Goal: Task Accomplishment & Management: Manage account settings

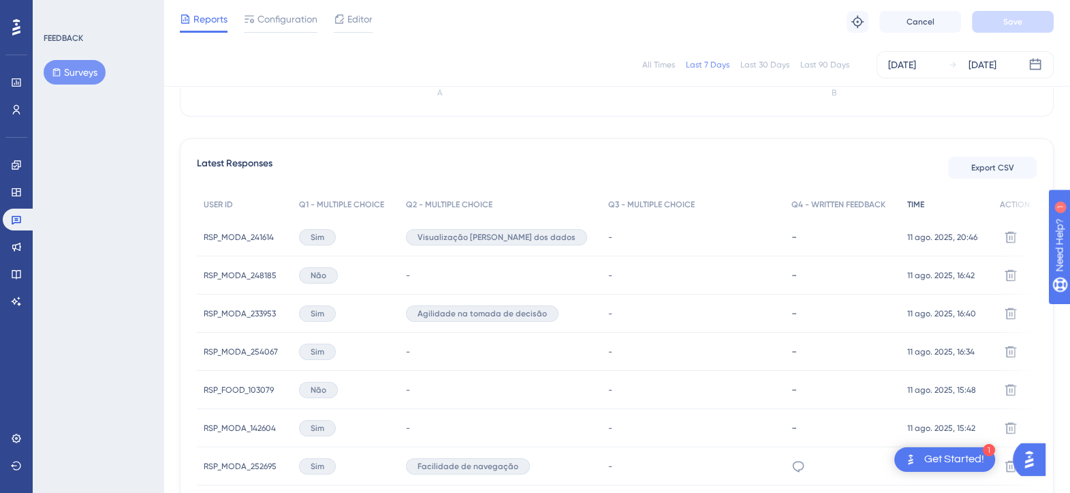
scroll to position [426, 0]
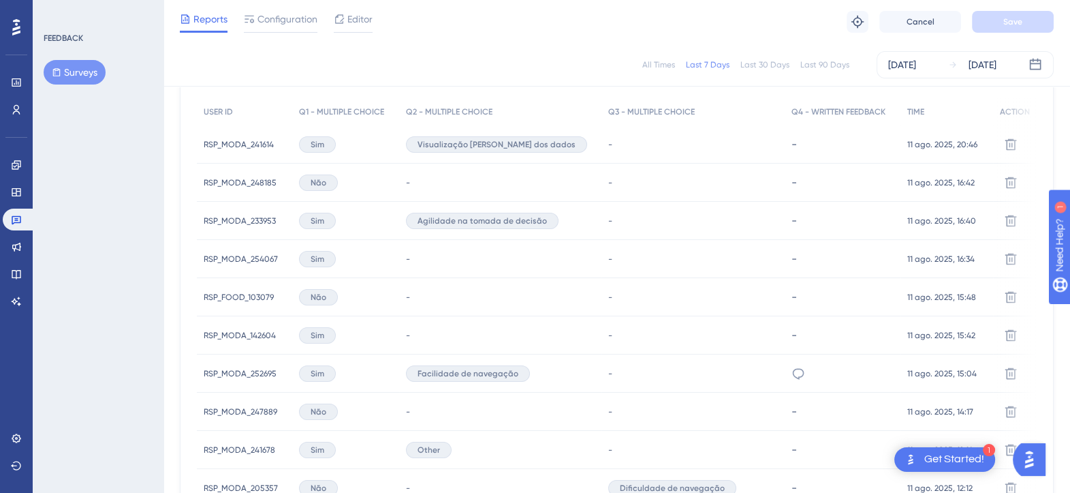
click at [659, 67] on div "All Times" at bounding box center [658, 64] width 33 height 11
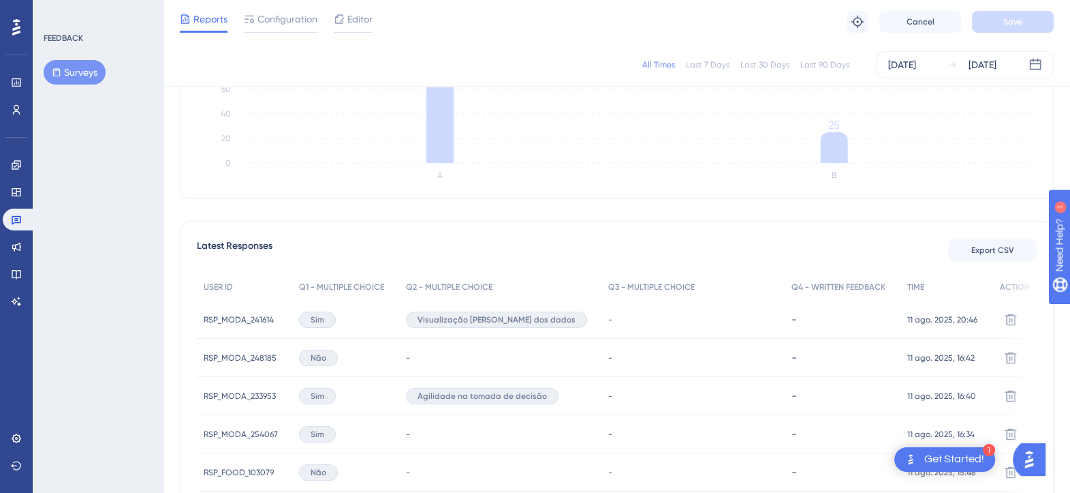
scroll to position [0, 0]
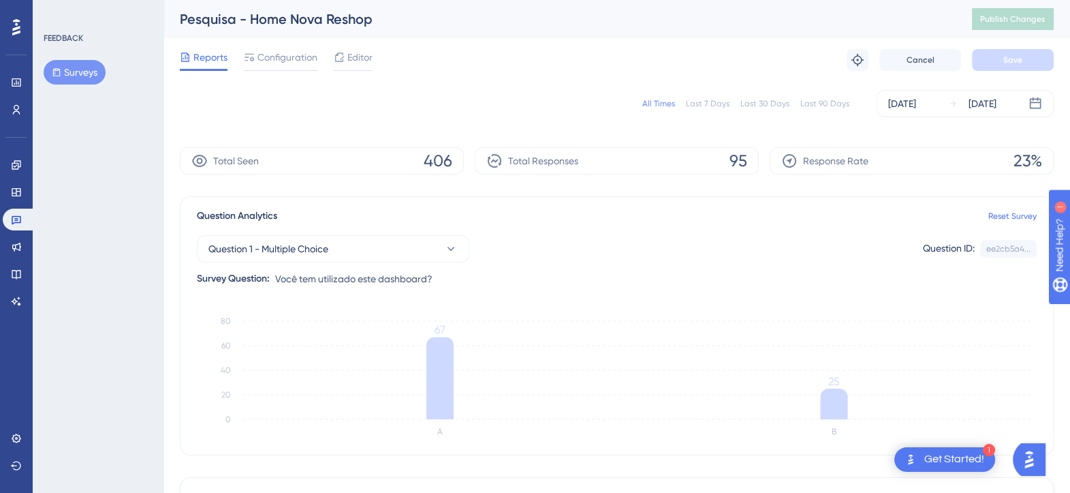
click at [95, 69] on button "Surveys" at bounding box center [75, 72] width 62 height 25
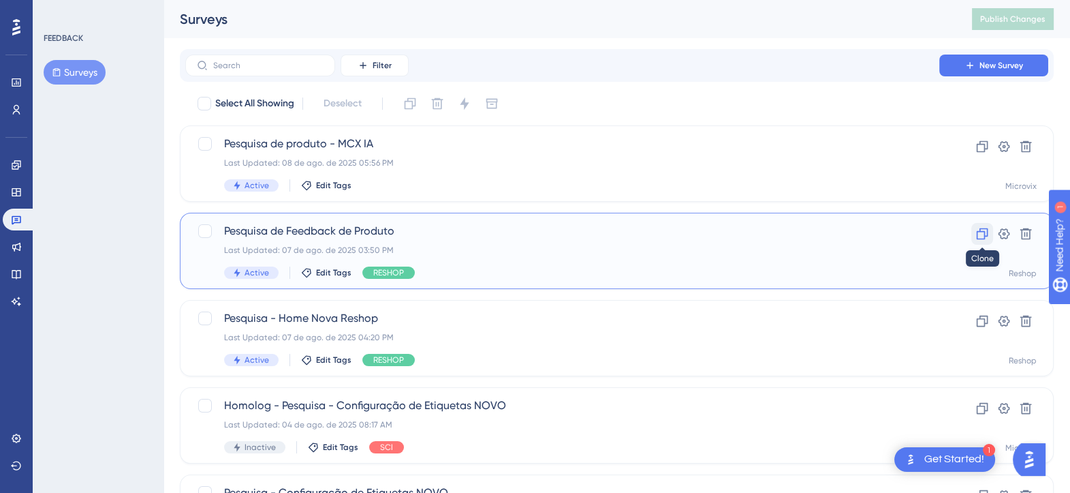
drag, startPoint x: 368, startPoint y: 231, endPoint x: 978, endPoint y: 233, distance: 609.8
click at [978, 233] on icon at bounding box center [983, 234] width 12 height 12
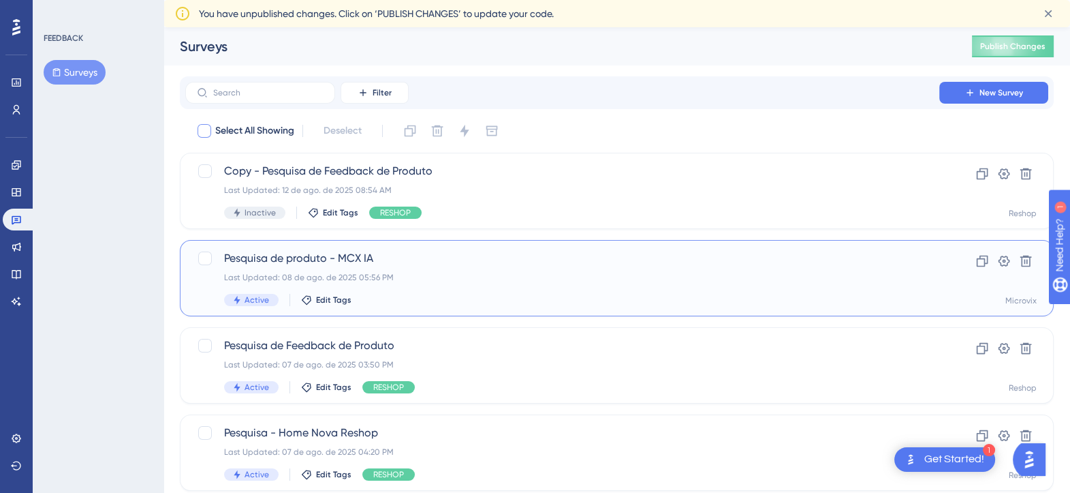
click at [204, 127] on div at bounding box center [205, 131] width 14 height 14
checkbox input "true"
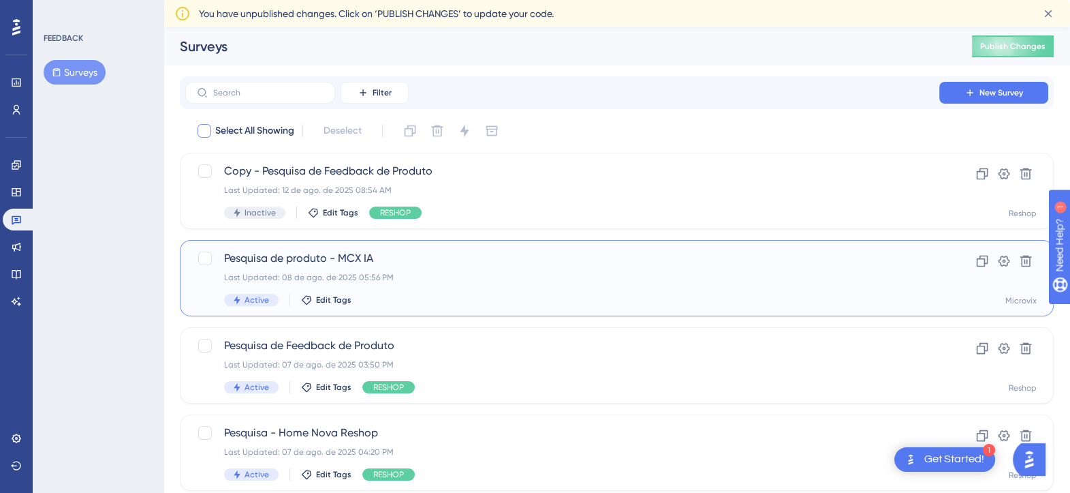
checkbox input "true"
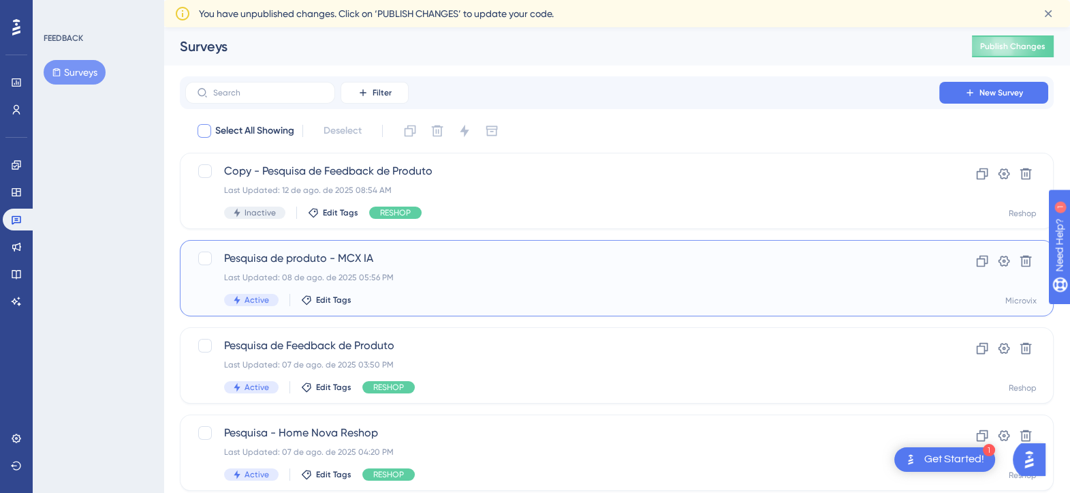
checkbox input "true"
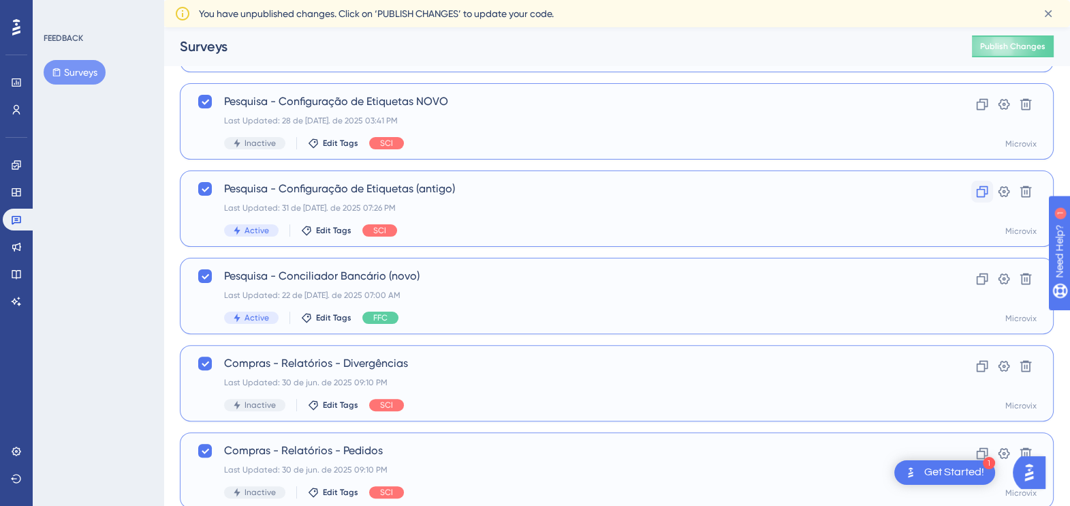
scroll to position [551, 0]
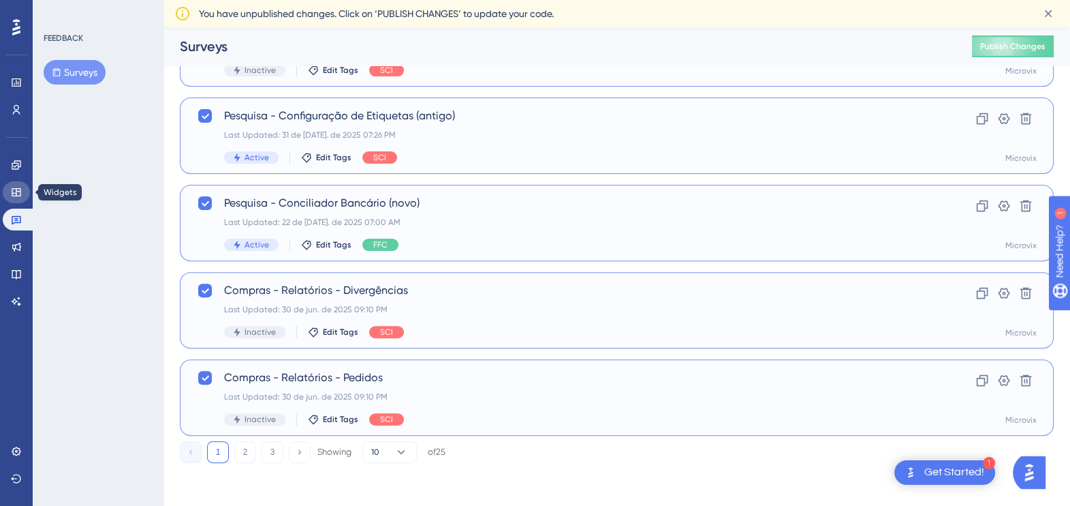
click at [26, 188] on link at bounding box center [16, 192] width 27 height 22
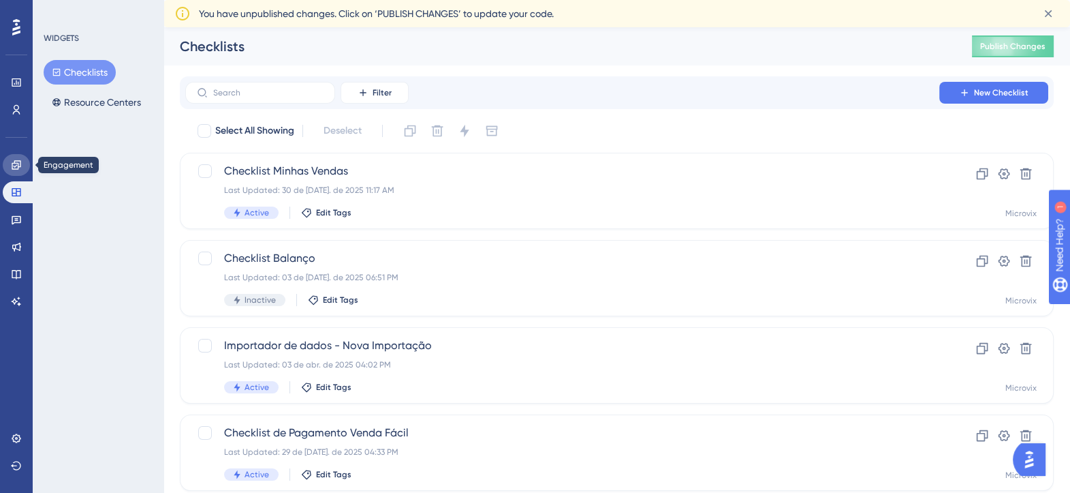
click at [21, 158] on link at bounding box center [16, 165] width 27 height 22
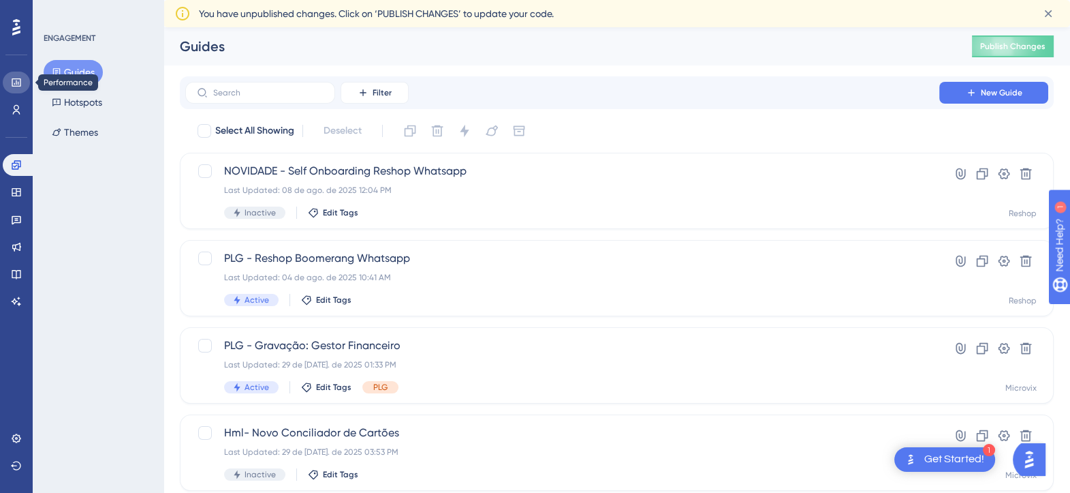
click at [20, 87] on icon at bounding box center [16, 82] width 11 height 11
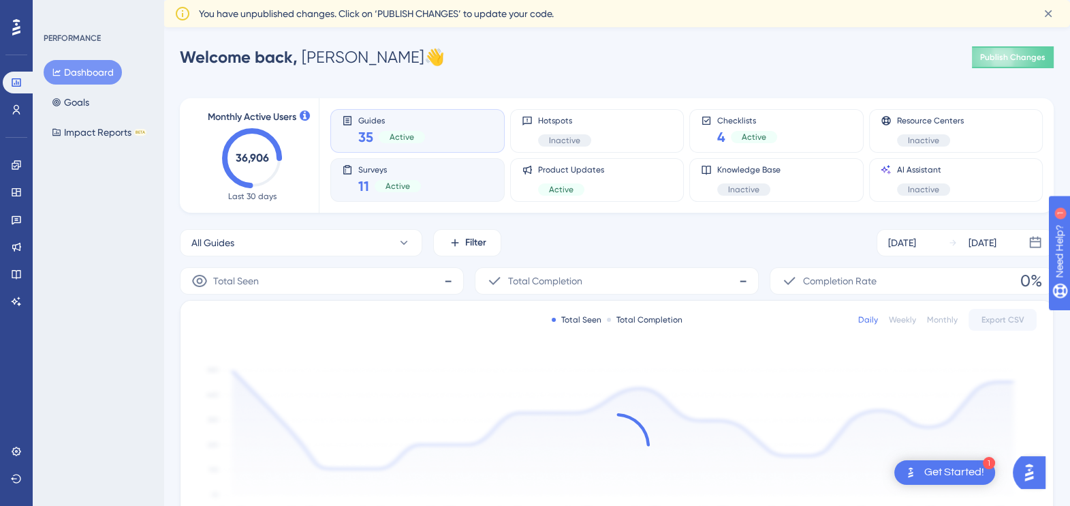
click at [412, 176] on div "11 Active" at bounding box center [389, 185] width 63 height 19
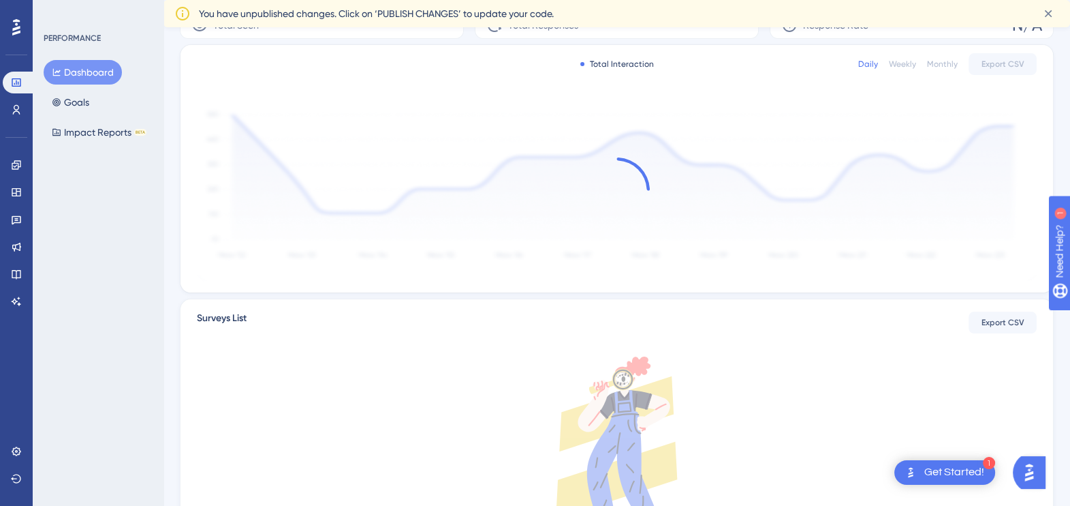
scroll to position [374, 0]
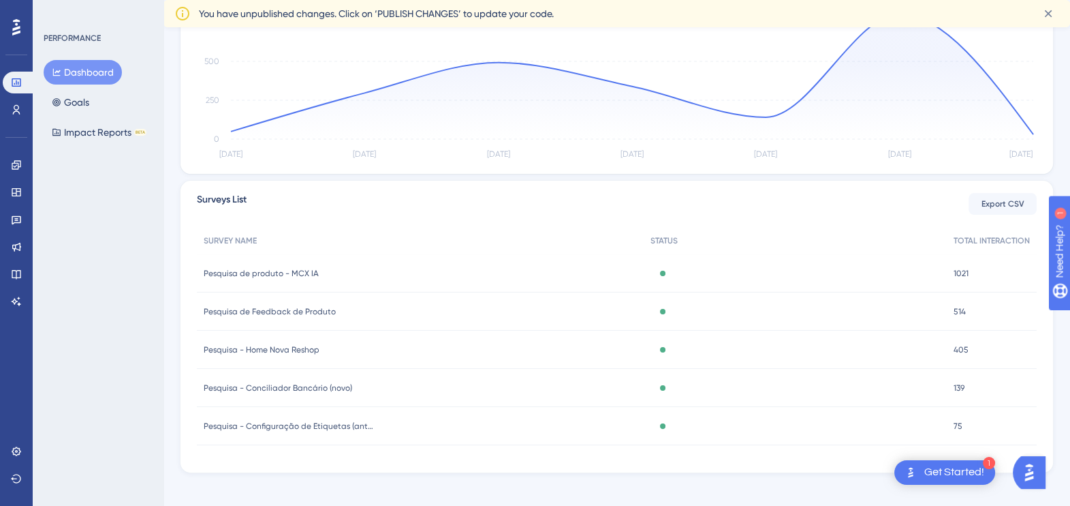
drag, startPoint x: 307, startPoint y: 314, endPoint x: 161, endPoint y: 326, distance: 146.3
click at [161, 326] on div "PERFORMANCE Dashboard Goals Impact Reports BETA" at bounding box center [98, 253] width 131 height 506
click at [262, 309] on span "Pesquisa de Feedback de Produto" at bounding box center [270, 311] width 132 height 11
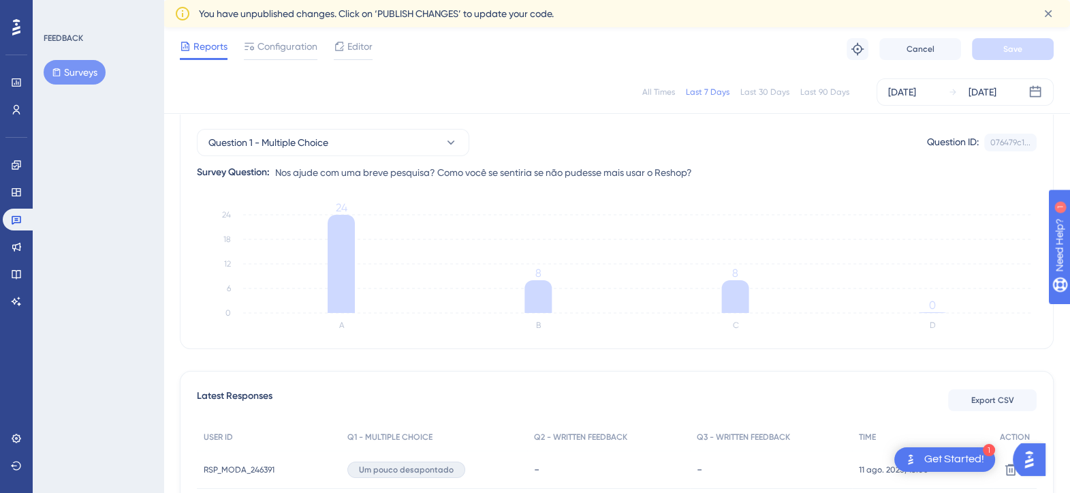
scroll to position [43, 0]
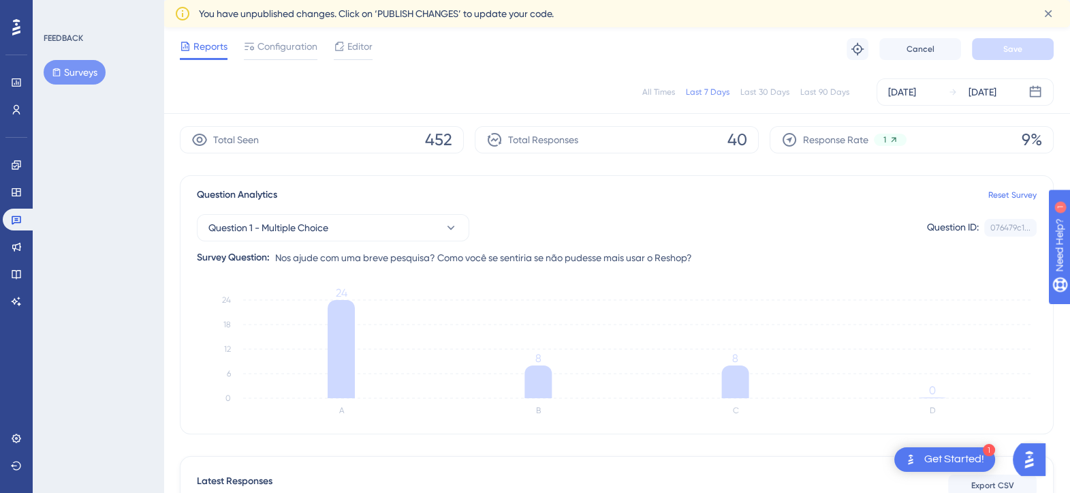
click at [526, 142] on span "Total Responses" at bounding box center [543, 139] width 70 height 16
click at [730, 139] on span "40" at bounding box center [738, 140] width 20 height 22
click at [319, 223] on span "Question 1 - Multiple Choice" at bounding box center [268, 227] width 120 height 16
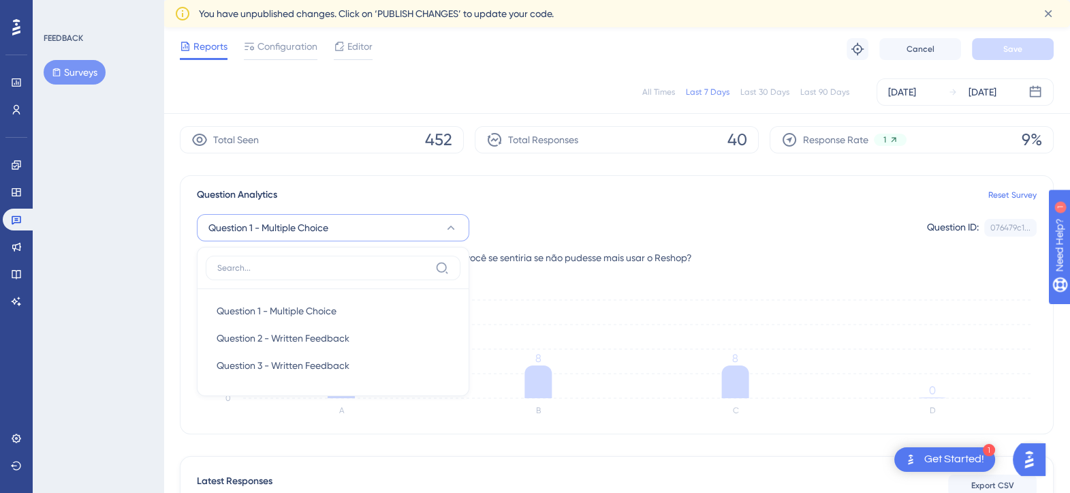
scroll to position [117, 0]
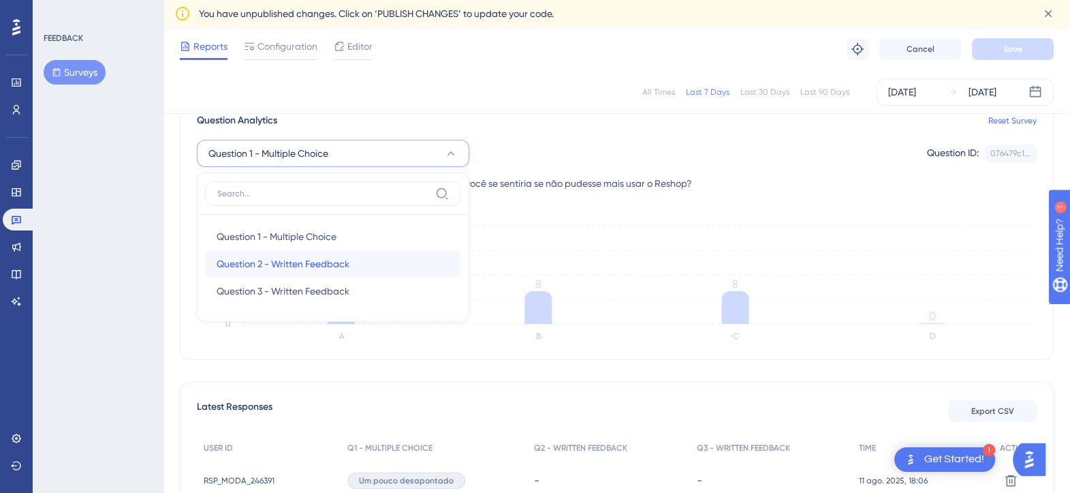
click at [311, 258] on span "Question 2 - Written Feedback" at bounding box center [283, 263] width 133 height 16
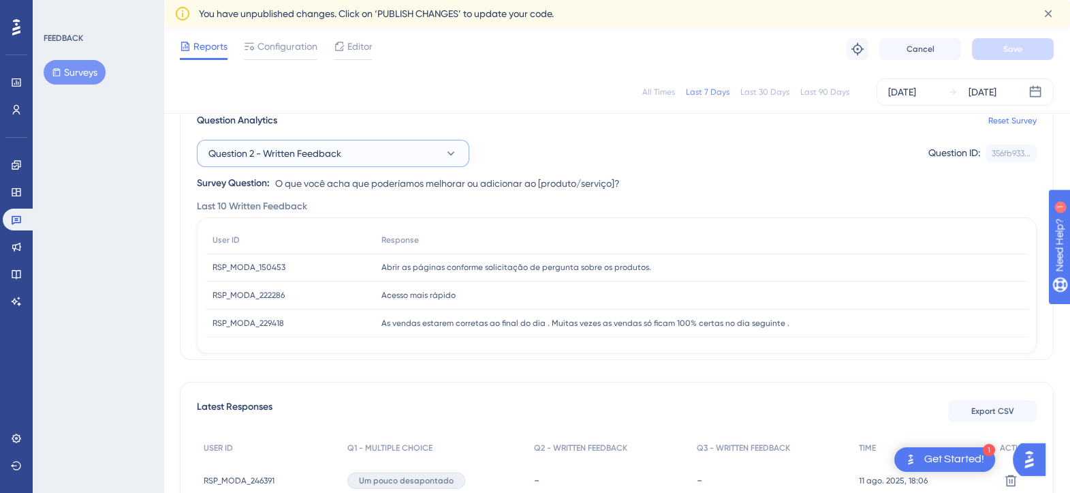
click at [356, 165] on button "Question 2 - Written Feedback" at bounding box center [333, 153] width 273 height 27
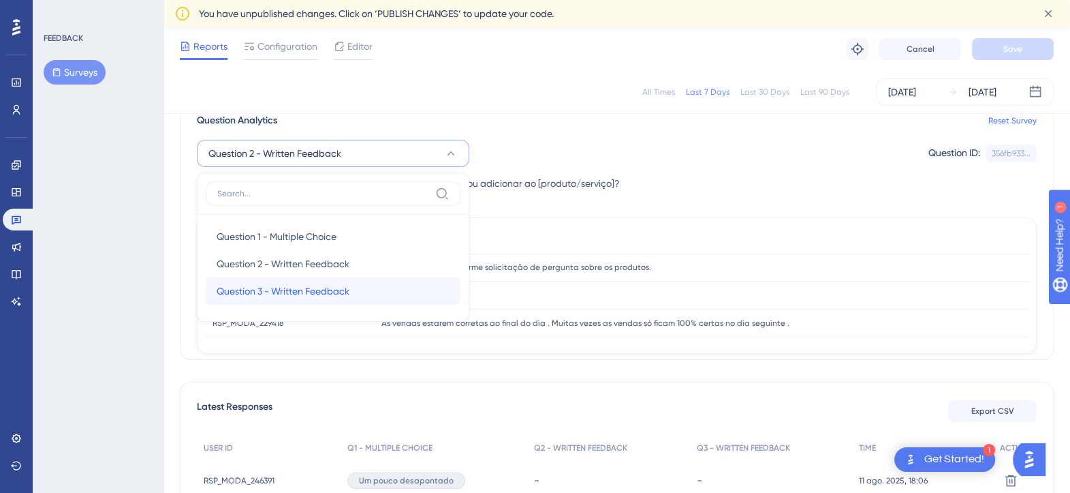
click at [302, 283] on span "Question 3 - Written Feedback" at bounding box center [283, 291] width 133 height 16
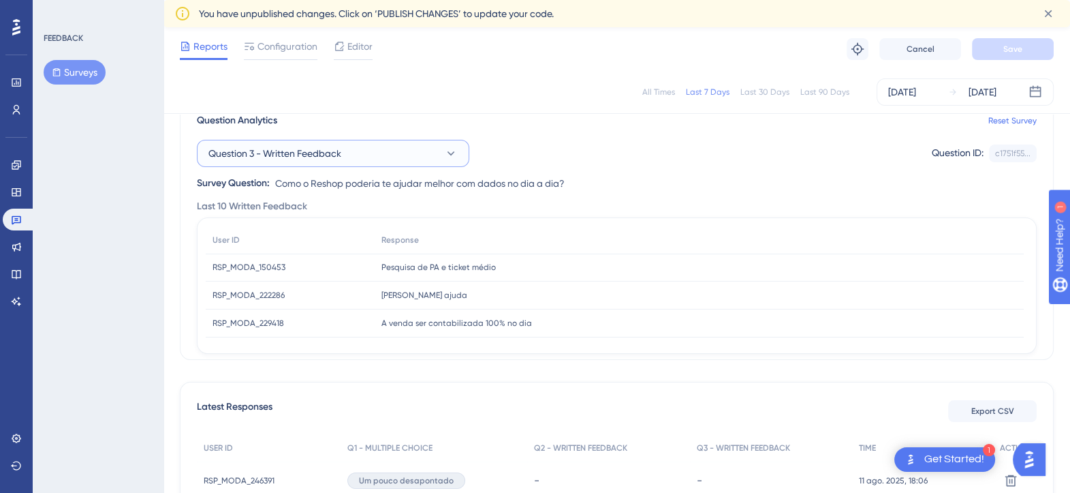
click at [417, 164] on button "Question 3 - Written Feedback" at bounding box center [333, 153] width 273 height 27
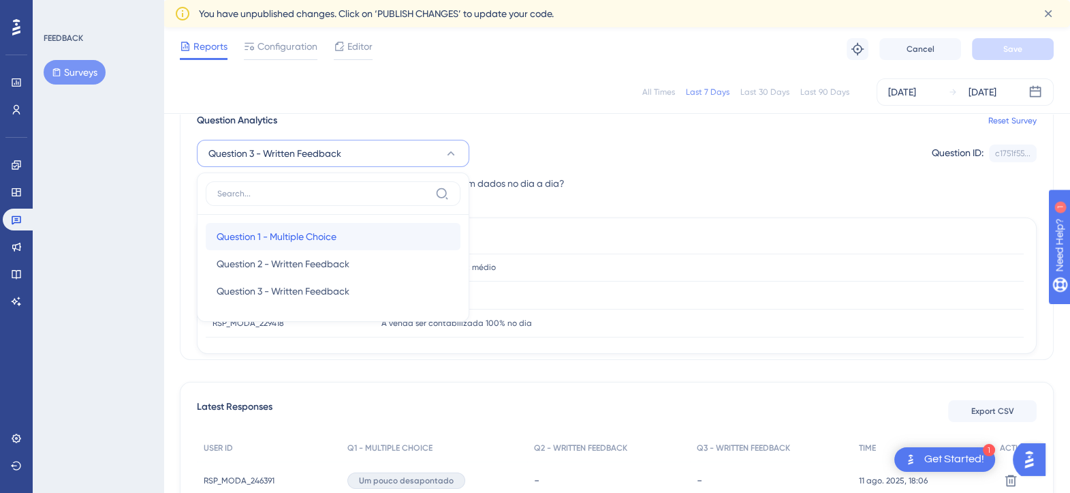
click at [344, 226] on div "Question 1 - Multiple Choice Question 1 - Multiple Choice" at bounding box center [333, 236] width 233 height 27
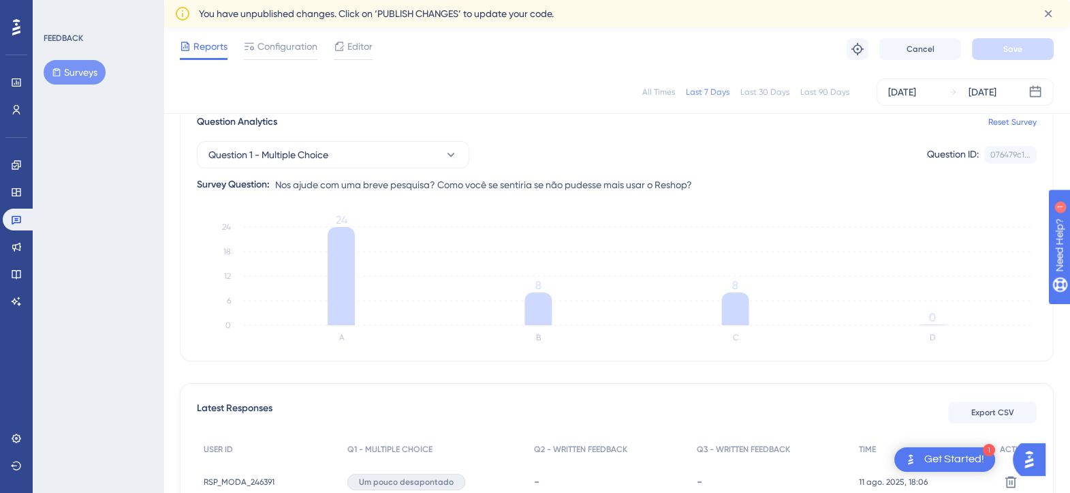
scroll to position [32, 0]
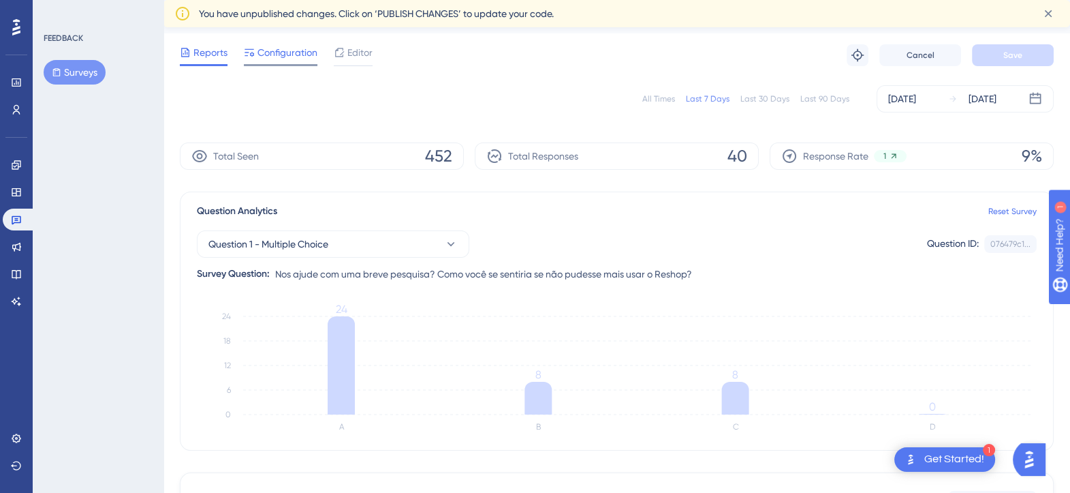
click at [296, 55] on span "Configuration" at bounding box center [288, 52] width 60 height 16
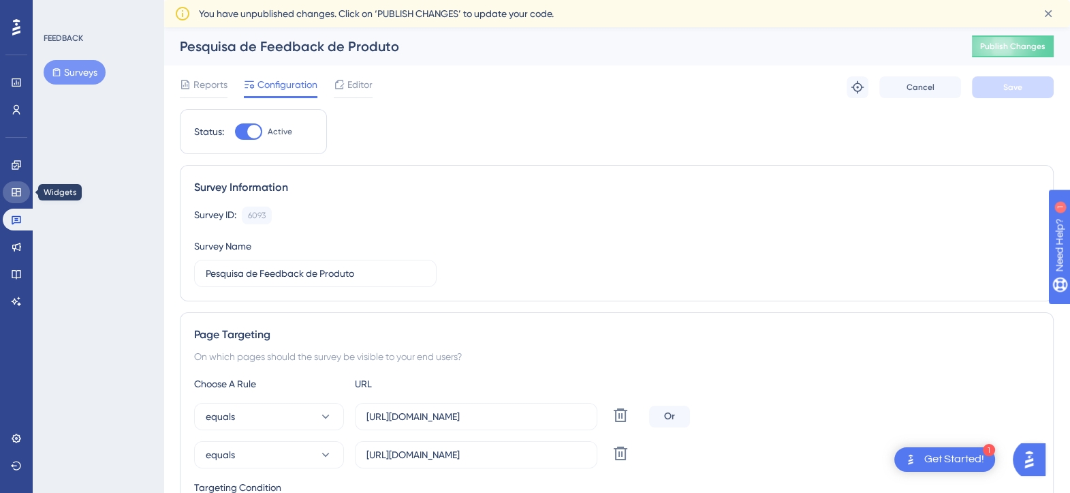
click at [18, 187] on icon at bounding box center [16, 192] width 11 height 11
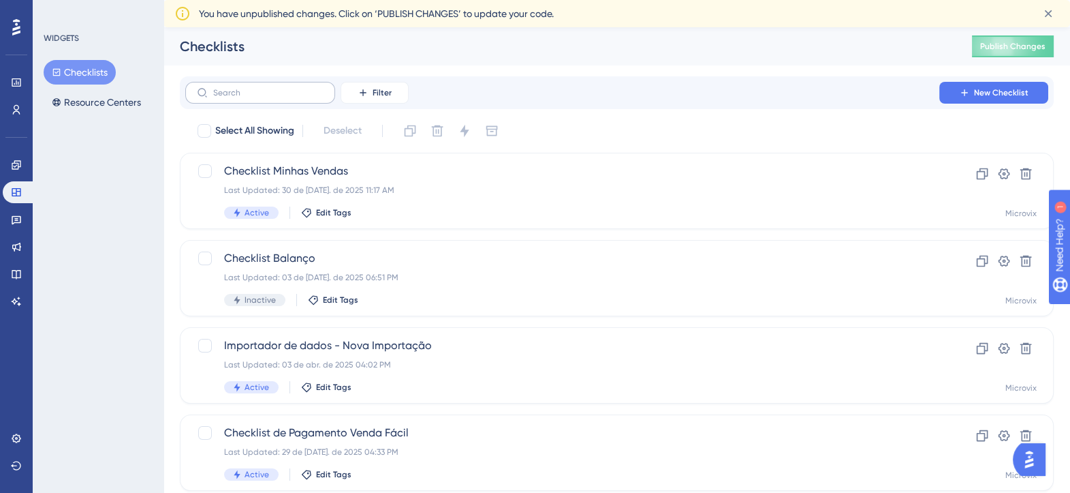
click at [324, 96] on label at bounding box center [260, 93] width 150 height 22
click at [324, 96] on input "text" at bounding box center [268, 93] width 110 height 10
click at [364, 95] on icon at bounding box center [363, 92] width 11 height 11
click at [411, 129] on div "Tags Tags" at bounding box center [388, 131] width 56 height 27
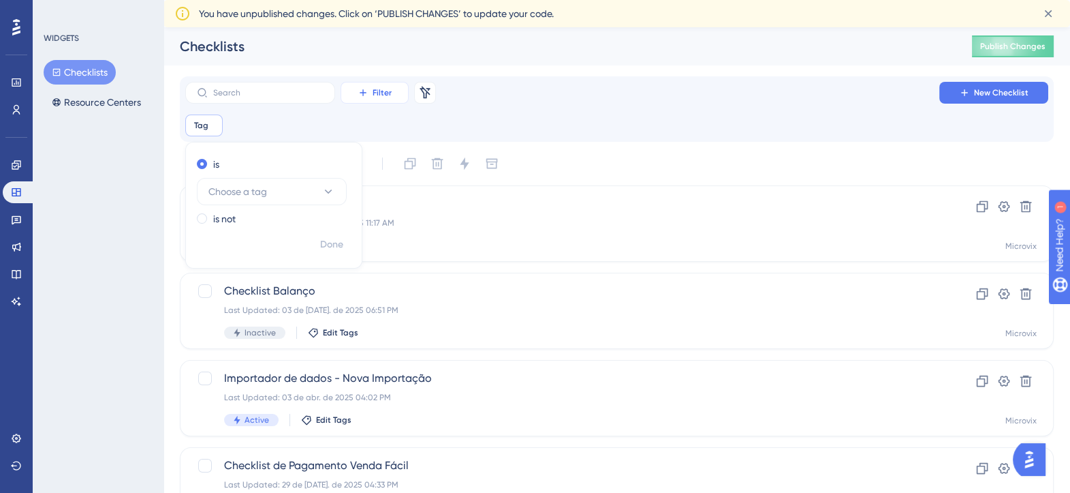
click at [395, 93] on button "Filter" at bounding box center [375, 93] width 68 height 22
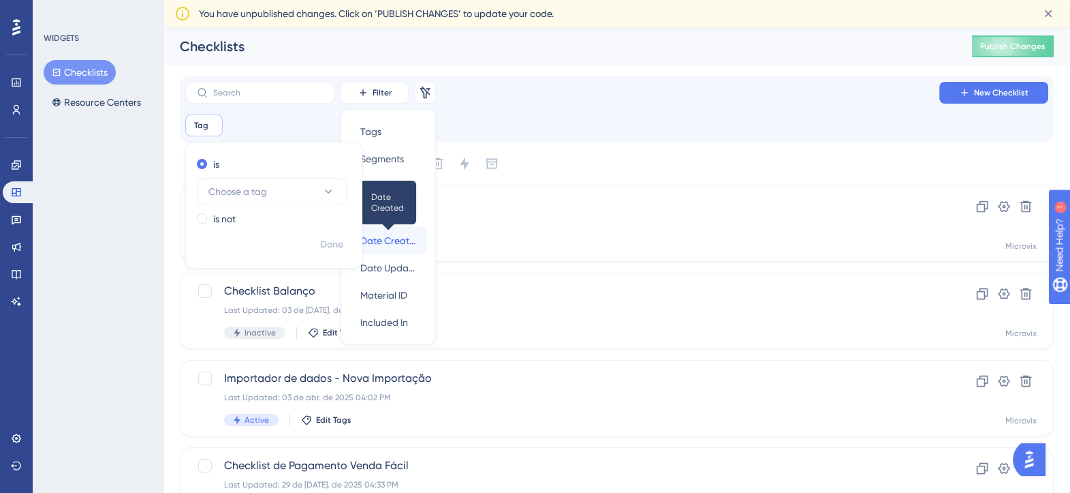
click at [397, 235] on span "Date Created" at bounding box center [388, 240] width 56 height 16
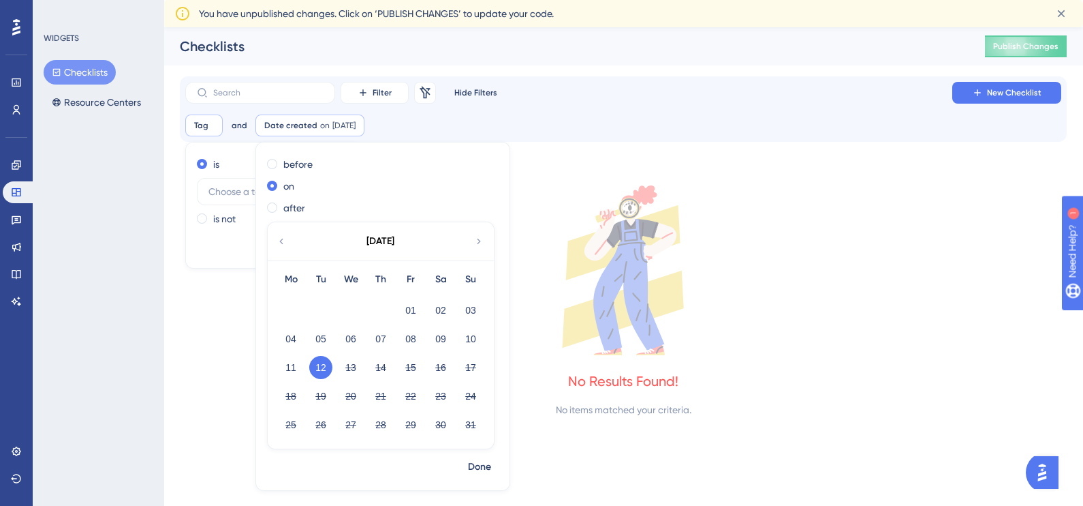
click at [512, 119] on div "Tag Remove is Choose a tag is not Done and Date created on [DATE] [DATE] Remove…" at bounding box center [623, 125] width 876 height 22
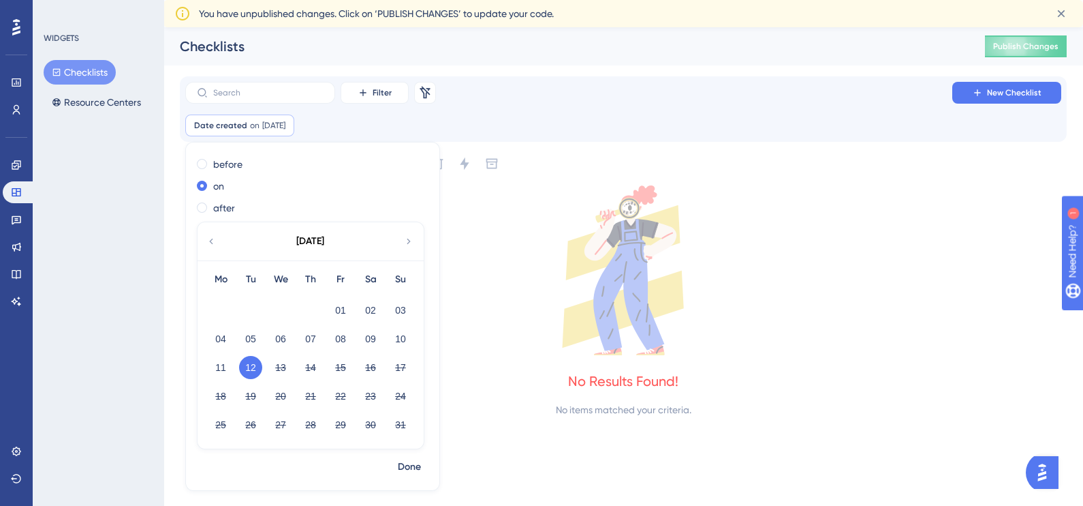
click at [356, 118] on div "Date created on [DATE] [DATE] Remove before on after [DATE] Mo Tu We Th Fr Sa S…" at bounding box center [623, 125] width 876 height 22
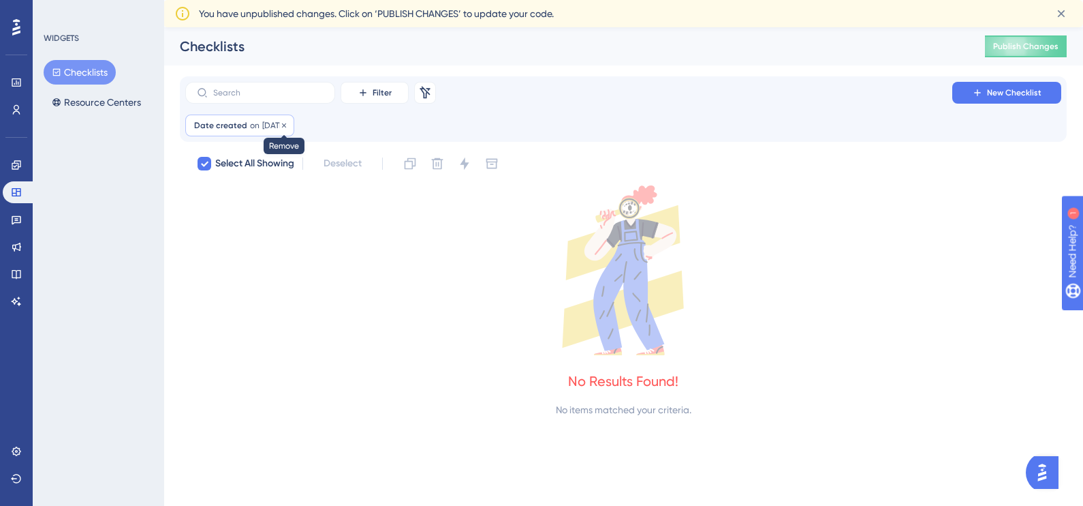
click at [288, 123] on icon at bounding box center [284, 125] width 8 height 8
checkbox input "false"
